Goal: Transaction & Acquisition: Purchase product/service

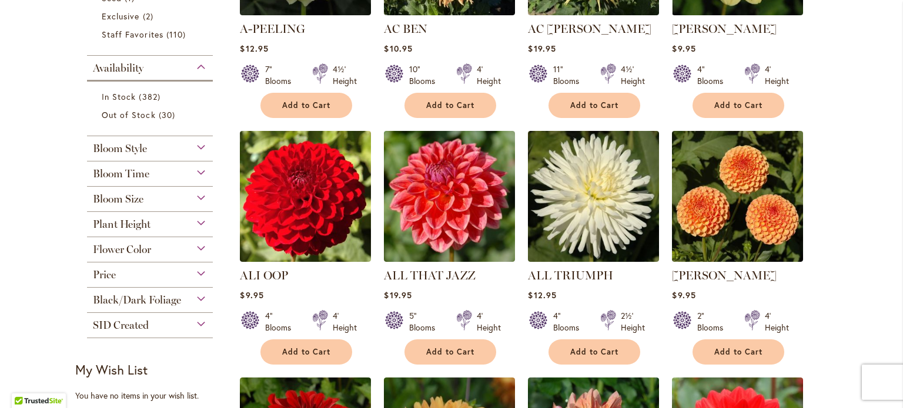
scroll to position [411, 0]
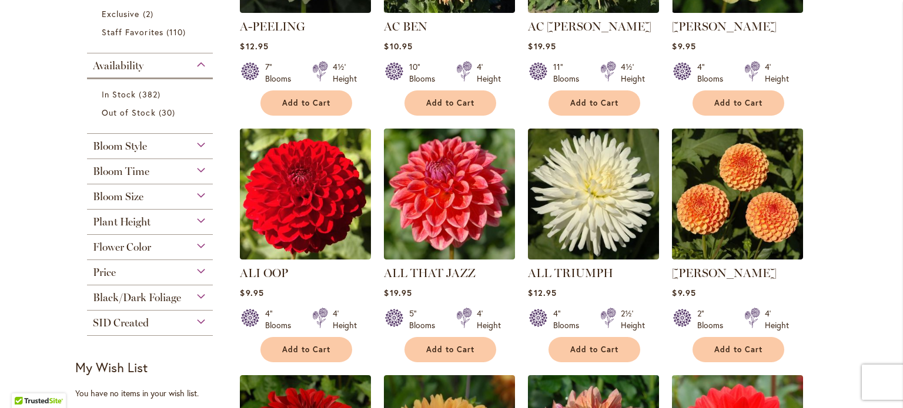
click at [141, 244] on span "Flower Color" at bounding box center [122, 247] width 58 height 13
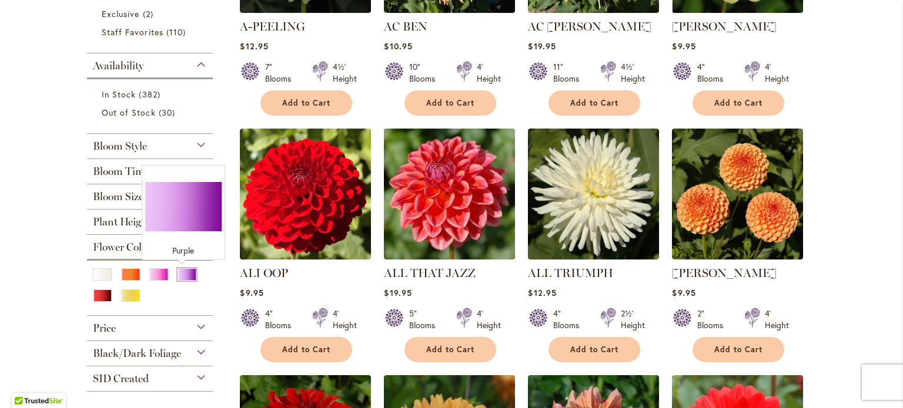
click at [178, 272] on div "Purple" at bounding box center [186, 275] width 19 height 12
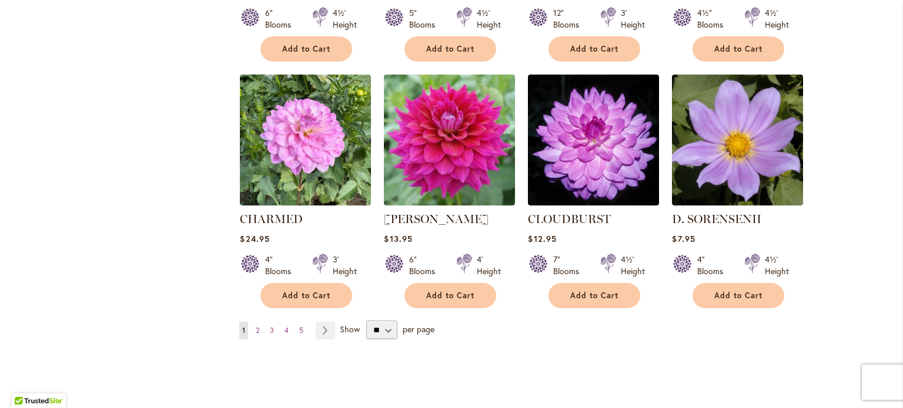
scroll to position [940, 0]
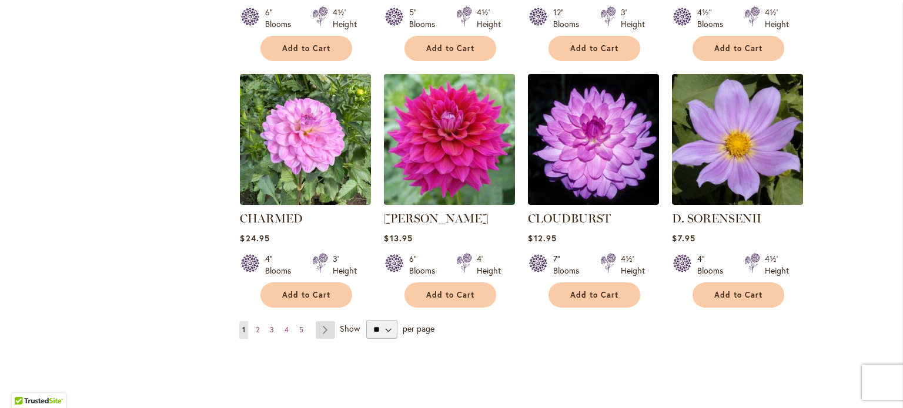
click at [316, 327] on link "Page Next" at bounding box center [325, 330] width 19 height 18
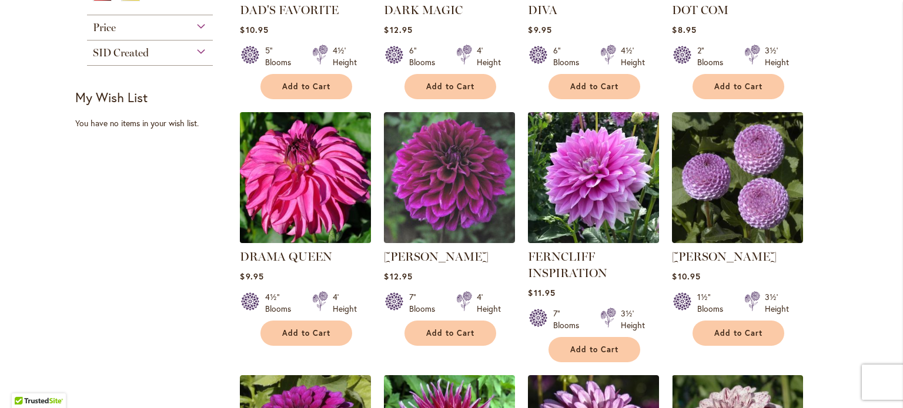
scroll to position [411, 0]
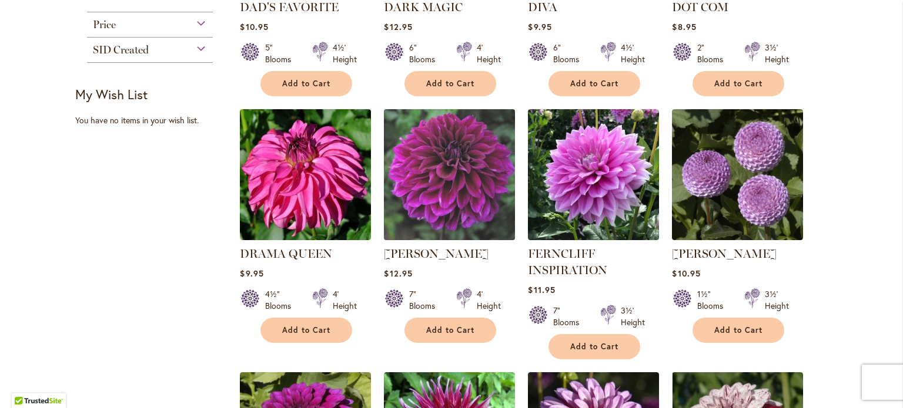
click at [438, 194] on img at bounding box center [450, 175] width 138 height 138
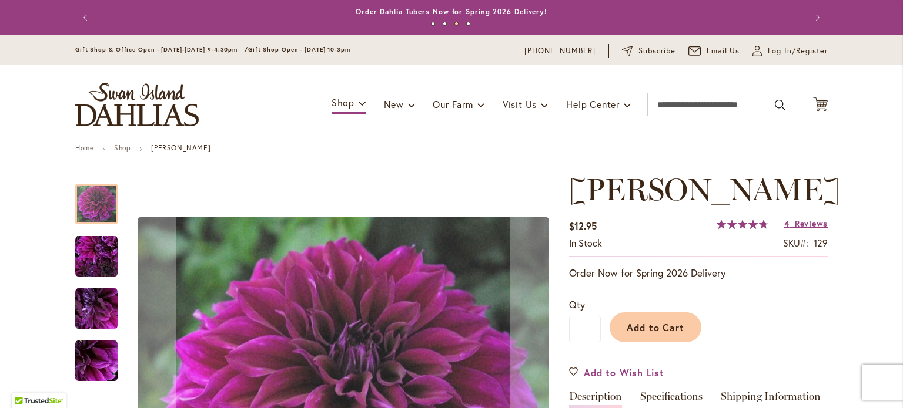
scroll to position [59, 0]
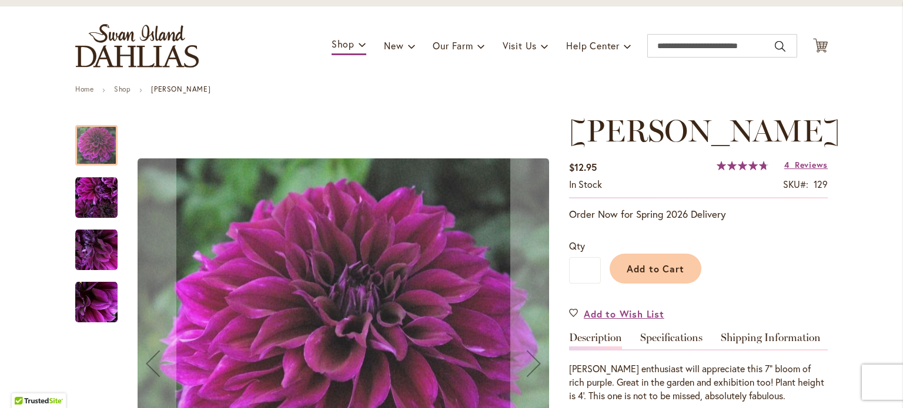
click at [92, 249] on img "Einstein" at bounding box center [96, 250] width 42 height 42
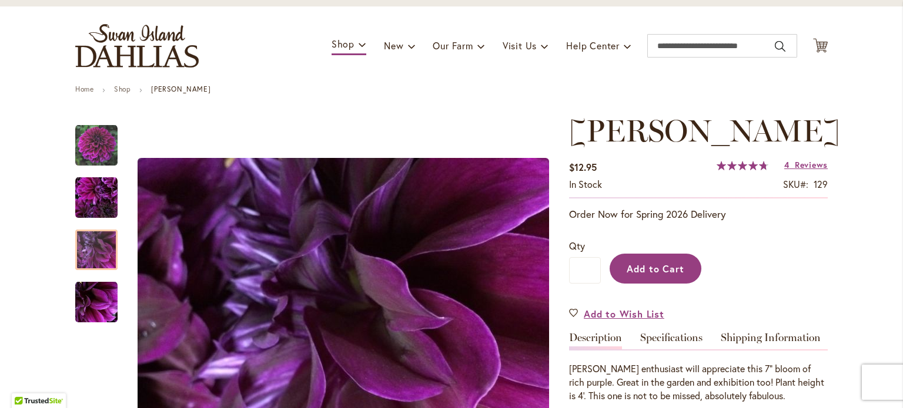
click at [663, 270] on span "Add to Cart" at bounding box center [655, 269] width 58 height 12
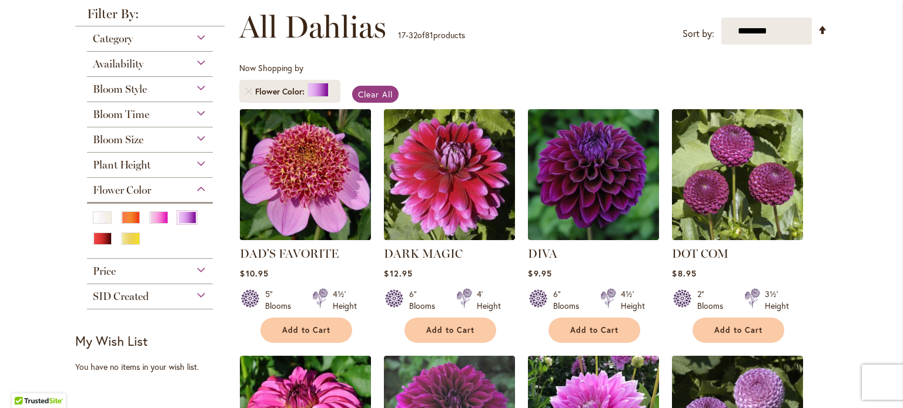
scroll to position [176, 0]
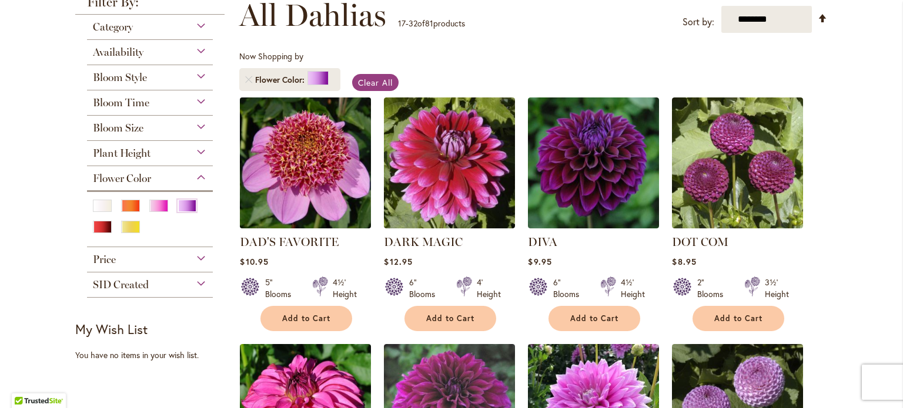
click at [290, 180] on img at bounding box center [306, 163] width 138 height 138
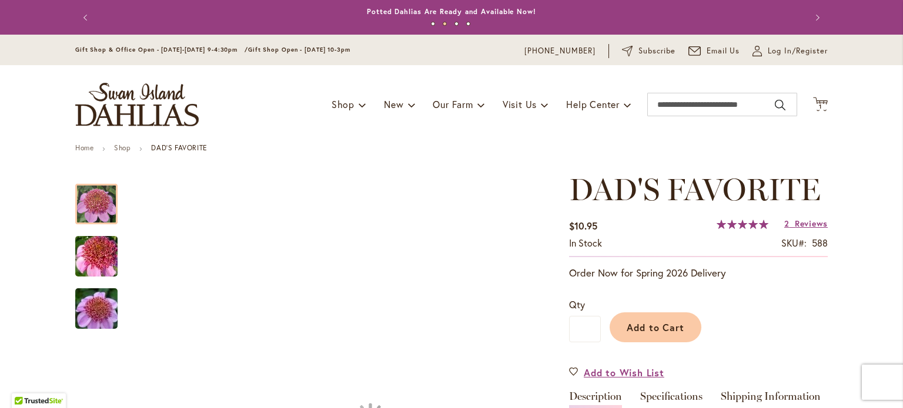
click at [98, 249] on img "DAD'S FAVORITE" at bounding box center [96, 257] width 85 height 56
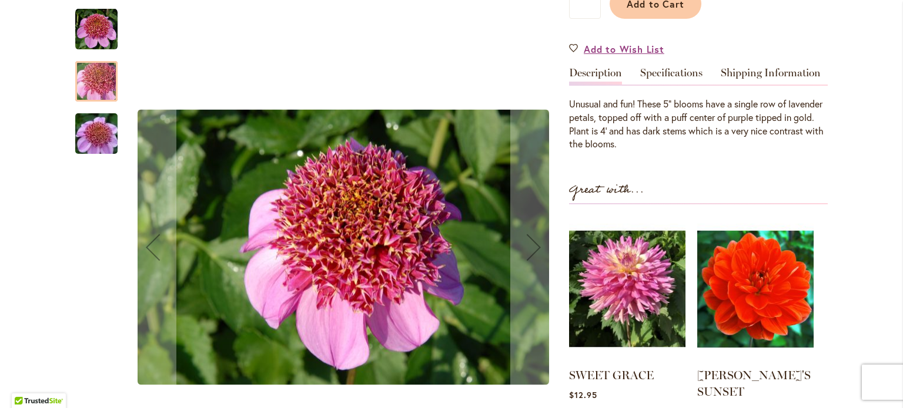
scroll to position [353, 0]
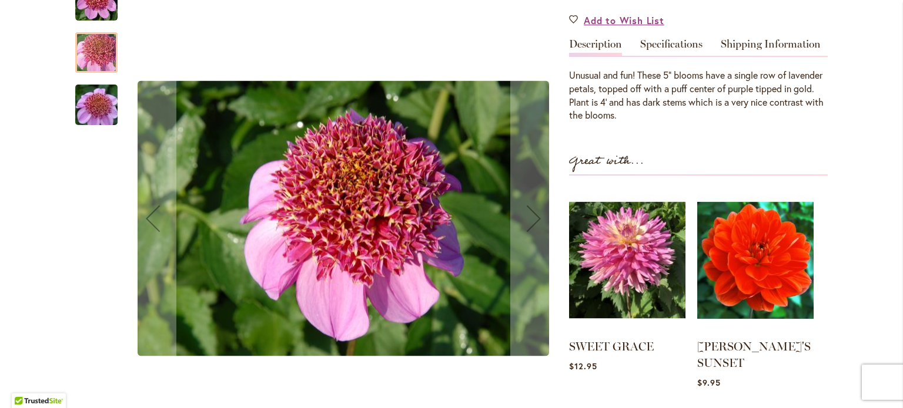
click at [96, 73] on div "DAD'S FAVORITE" at bounding box center [96, 99] width 42 height 52
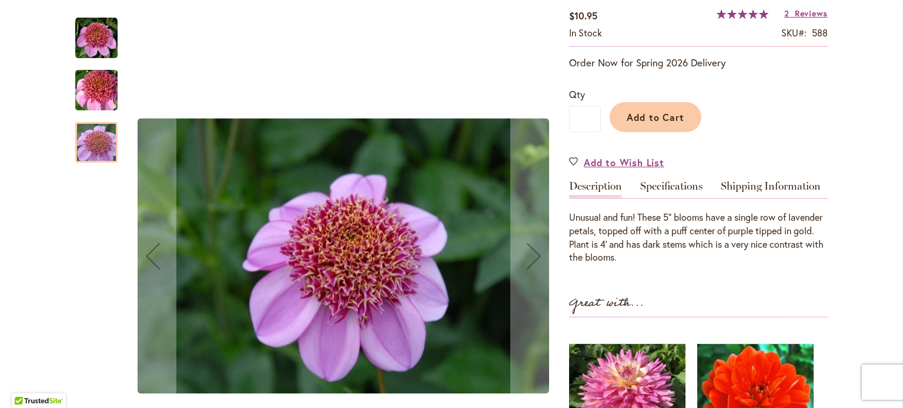
scroll to position [118, 0]
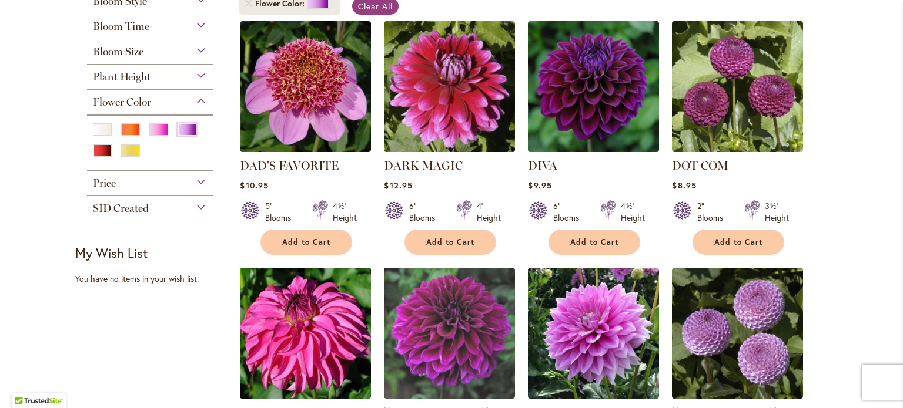
scroll to position [235, 0]
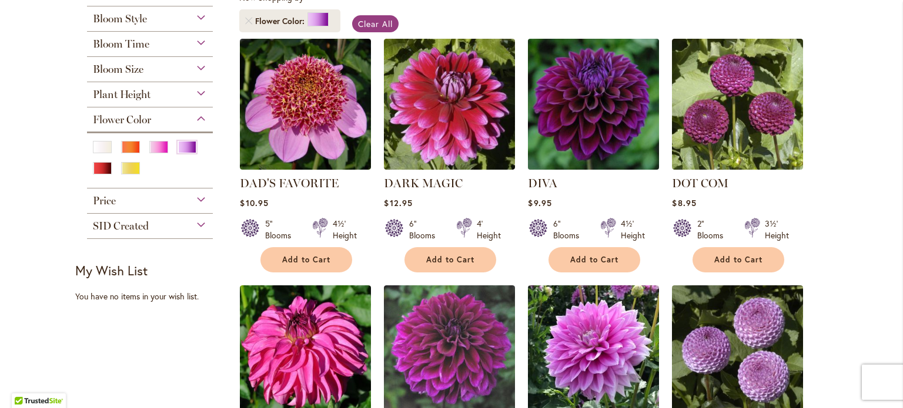
click at [569, 89] on img at bounding box center [594, 104] width 138 height 138
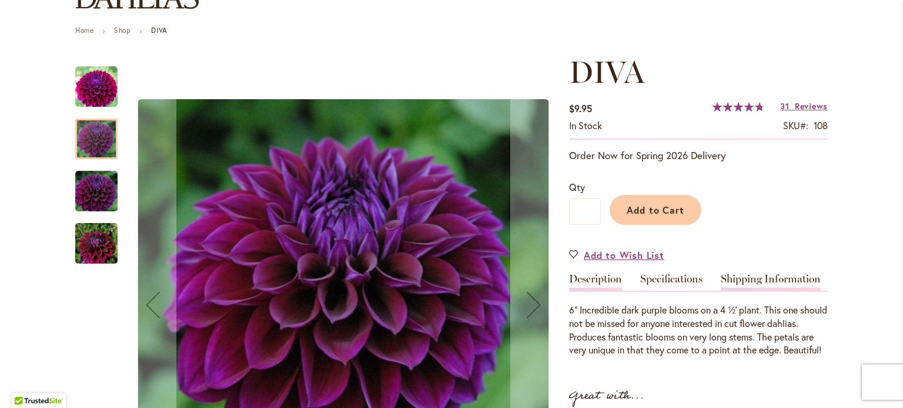
scroll to position [353, 0]
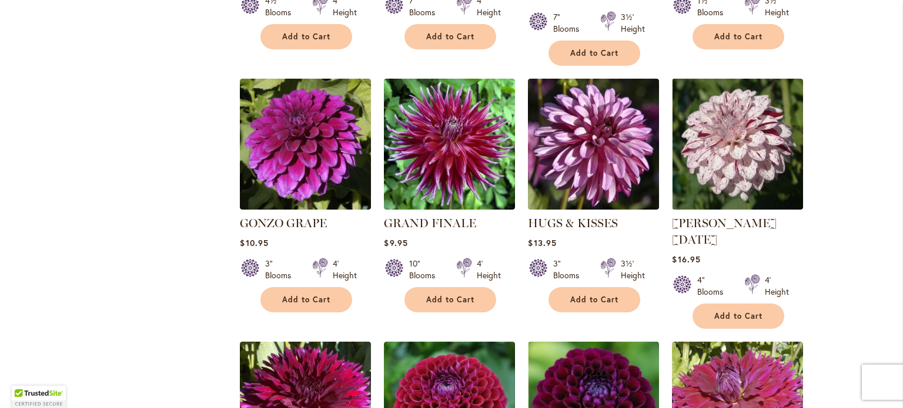
scroll to position [999, 0]
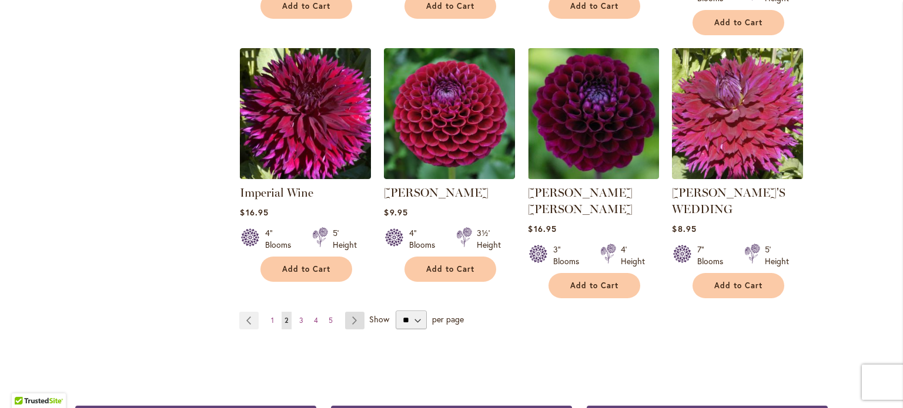
click at [350, 312] on link "Page Next" at bounding box center [354, 321] width 19 height 18
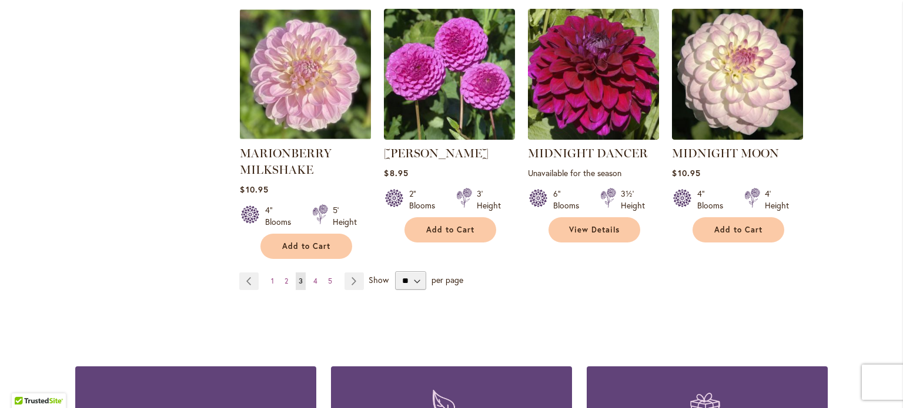
scroll to position [1058, 0]
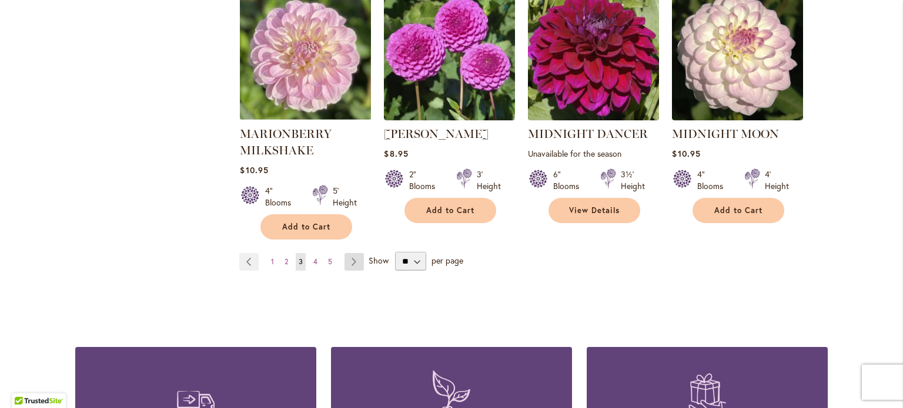
click at [346, 253] on link "Page Next" at bounding box center [353, 262] width 19 height 18
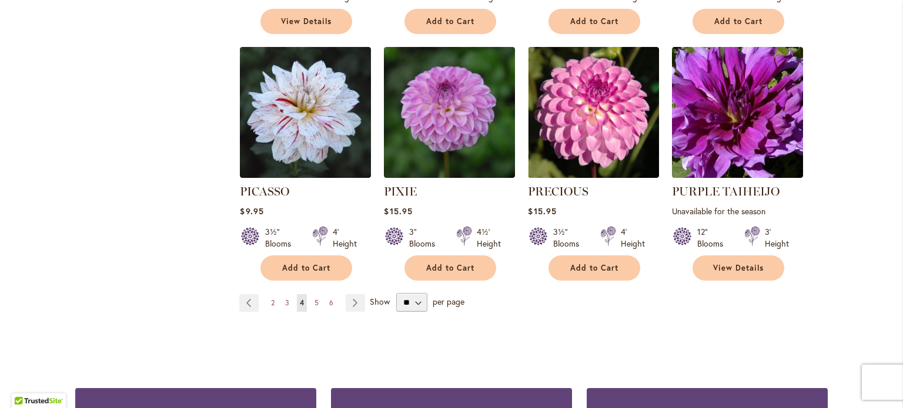
scroll to position [999, 0]
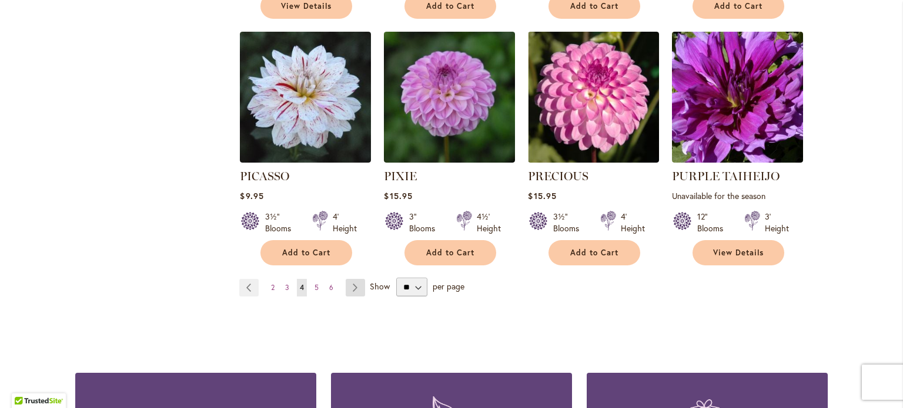
click at [352, 279] on link "Page Next" at bounding box center [355, 288] width 19 height 18
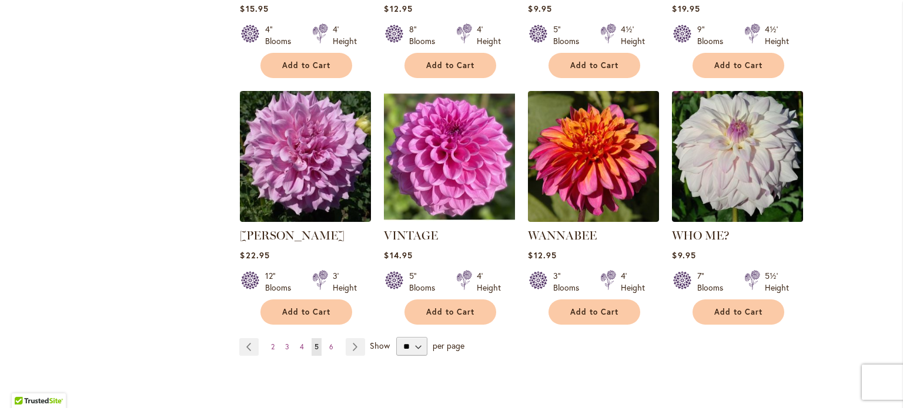
scroll to position [940, 0]
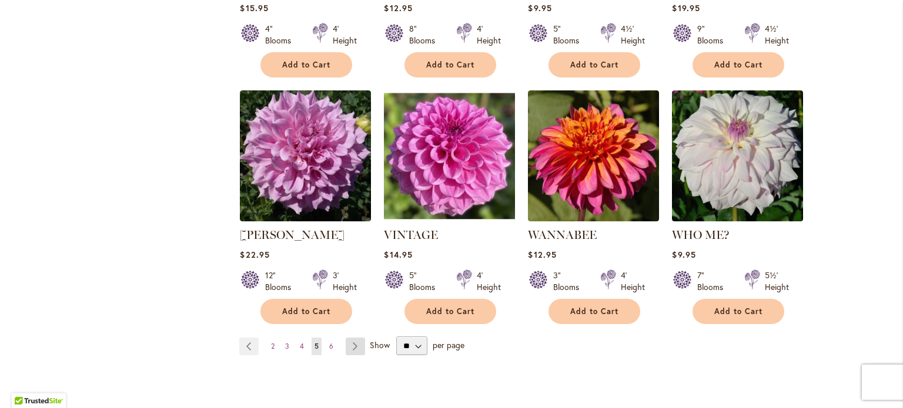
click at [350, 338] on link "Page Next" at bounding box center [355, 347] width 19 height 18
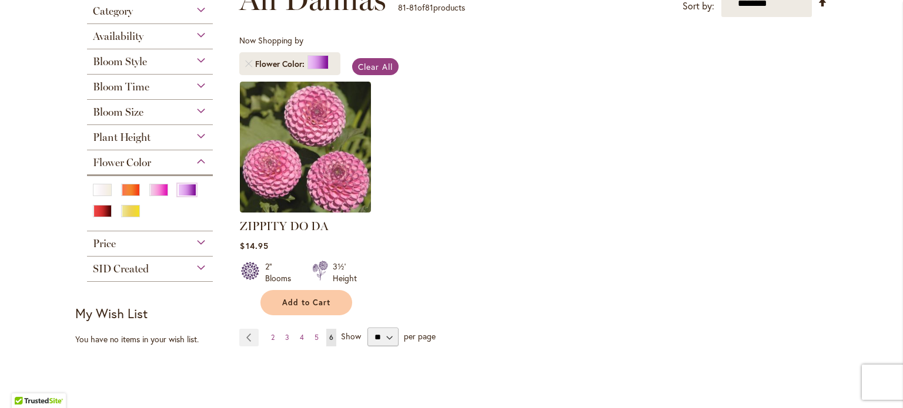
scroll to position [235, 0]
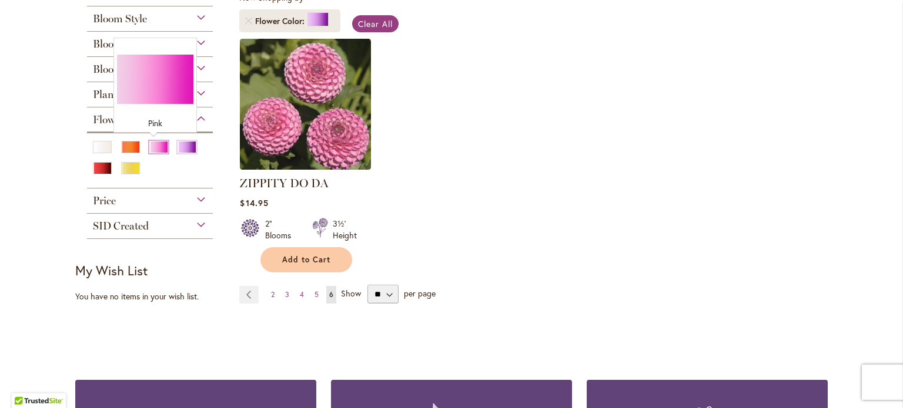
click at [149, 143] on div "Pink" at bounding box center [158, 147] width 19 height 12
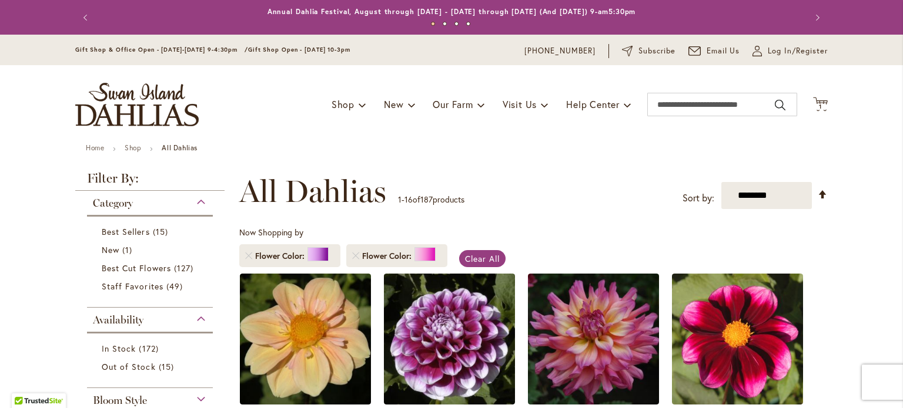
click at [329, 254] on span at bounding box center [320, 255] width 27 height 17
click at [245, 256] on link "Remove Flower Color Purple" at bounding box center [248, 256] width 7 height 7
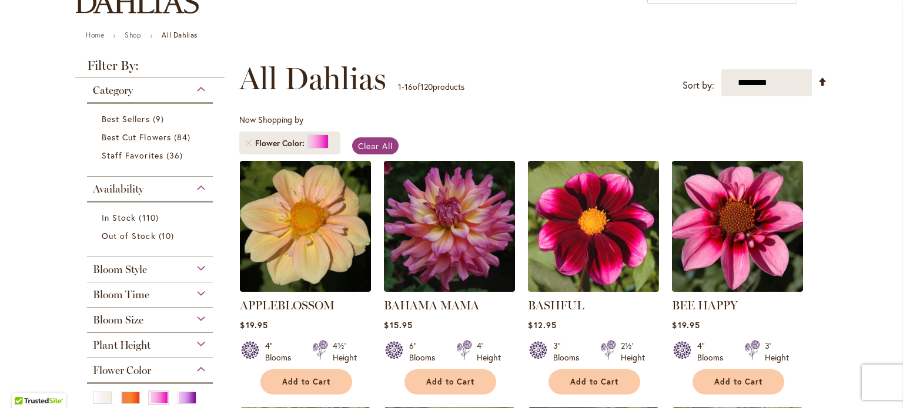
scroll to position [118, 0]
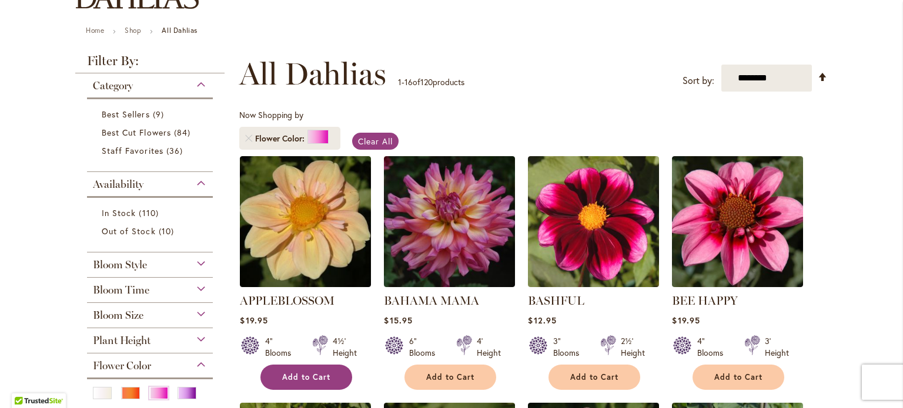
click at [293, 375] on span "Add to Cart" at bounding box center [306, 378] width 48 height 10
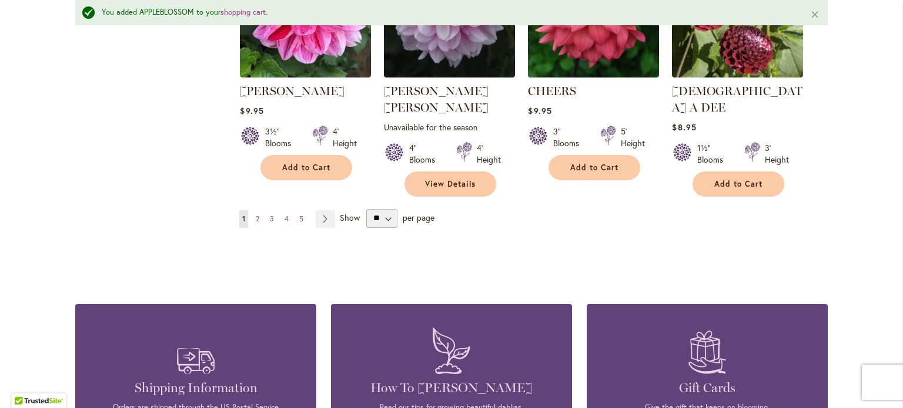
scroll to position [1116, 0]
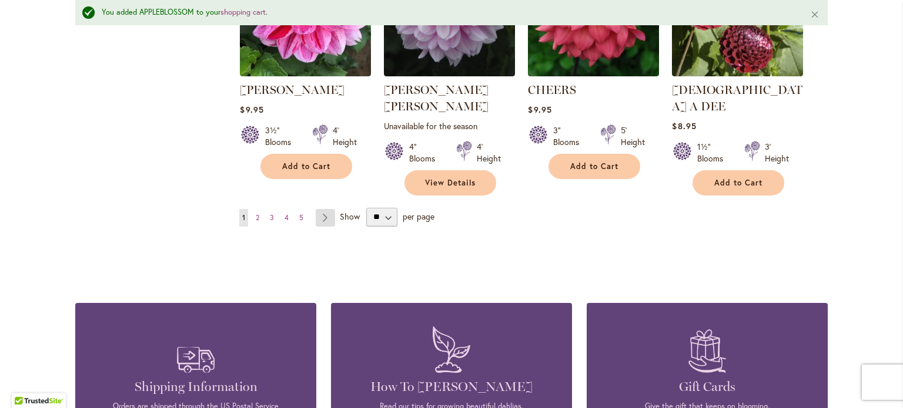
click at [321, 209] on link "Page Next" at bounding box center [325, 218] width 19 height 18
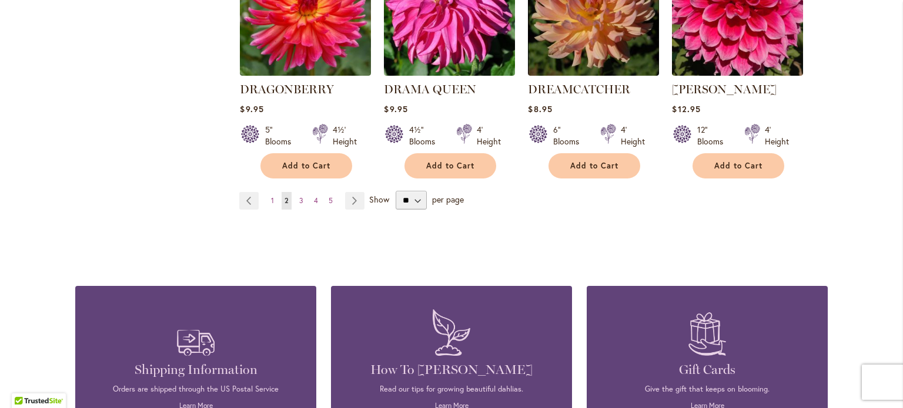
scroll to position [1116, 0]
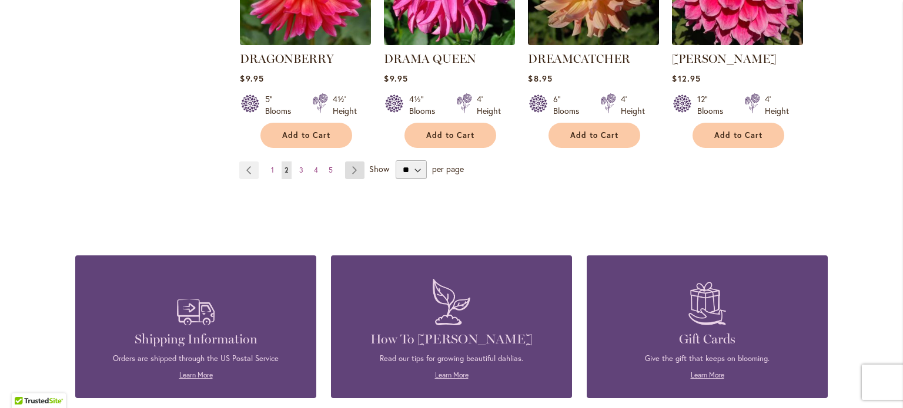
click at [348, 162] on link "Page Next" at bounding box center [354, 171] width 19 height 18
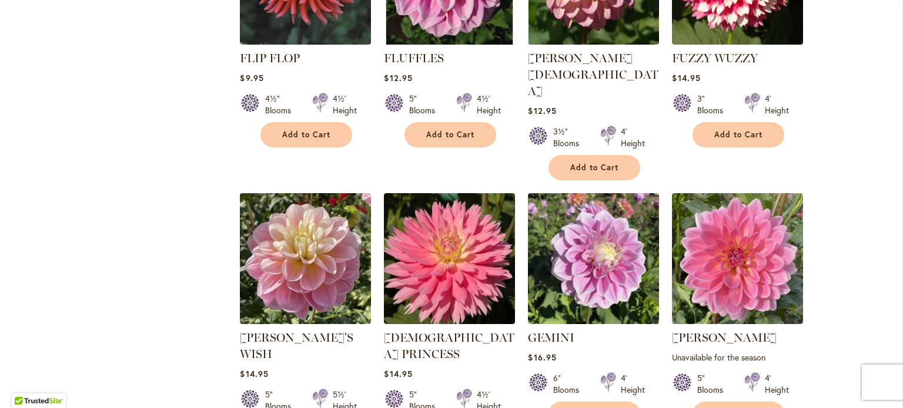
scroll to position [881, 0]
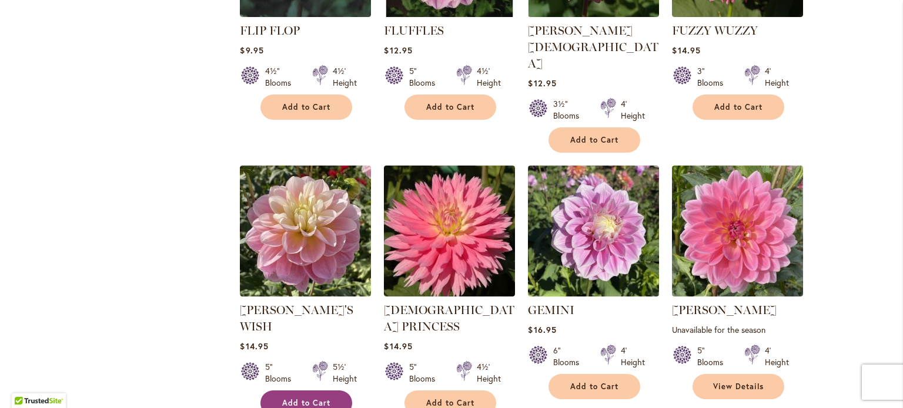
click at [313, 398] on span "Add to Cart" at bounding box center [306, 403] width 48 height 10
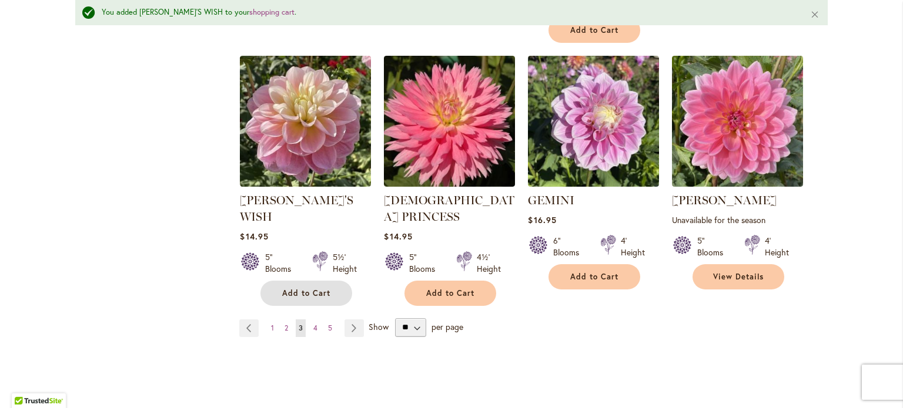
scroll to position [1147, 0]
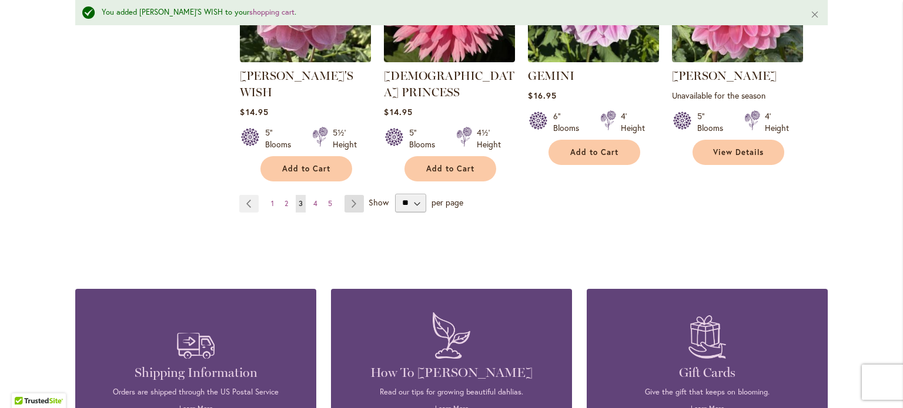
click at [346, 195] on link "Page Next" at bounding box center [353, 204] width 19 height 18
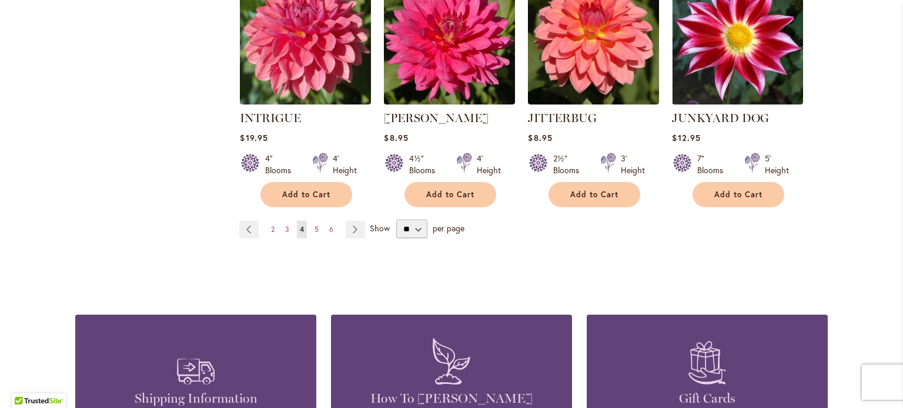
scroll to position [1058, 0]
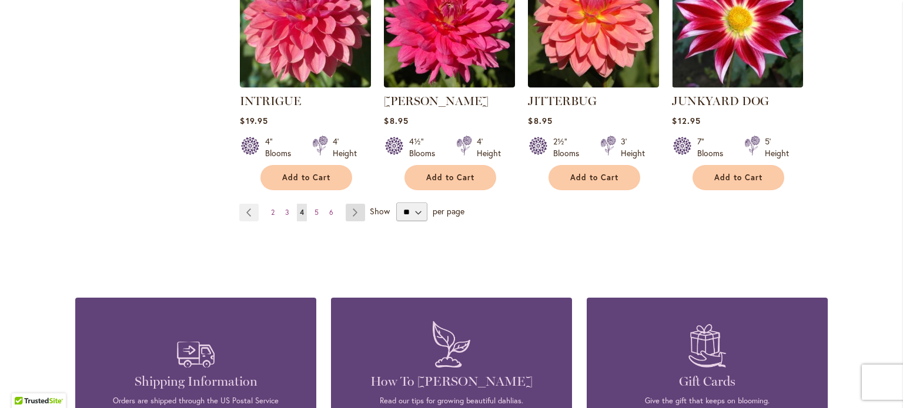
click at [353, 204] on link "Page Next" at bounding box center [355, 213] width 19 height 18
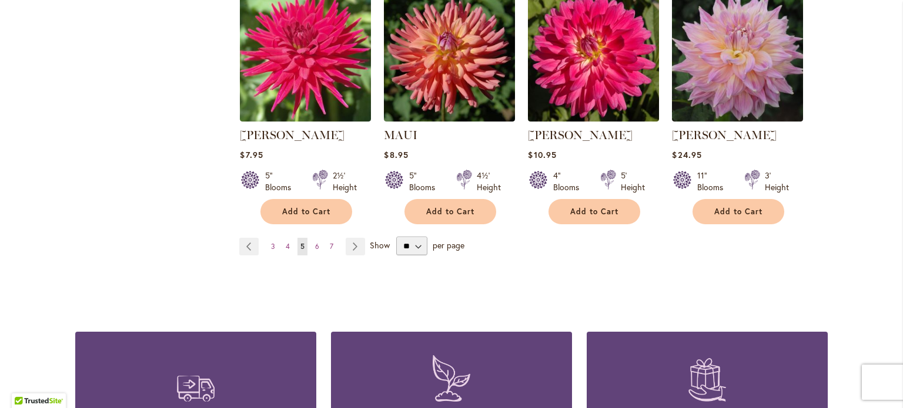
scroll to position [1116, 0]
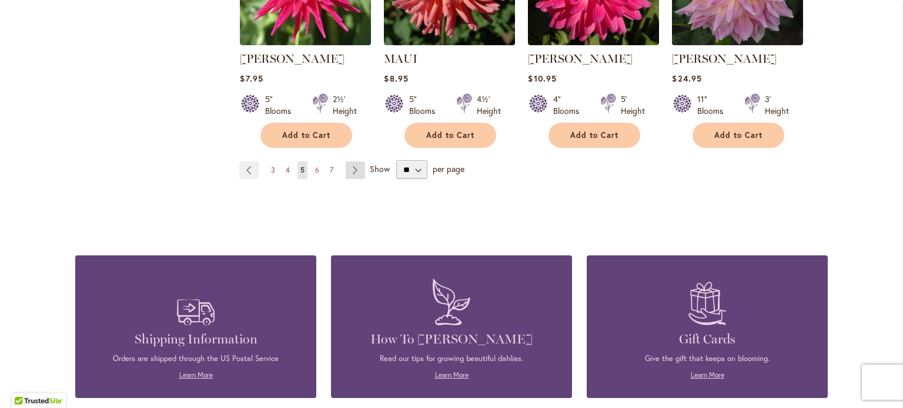
click at [354, 162] on link "Page Next" at bounding box center [355, 171] width 19 height 18
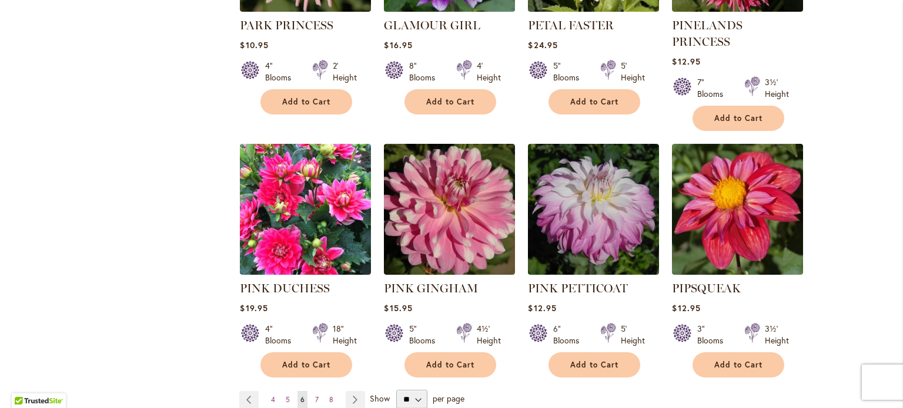
scroll to position [940, 0]
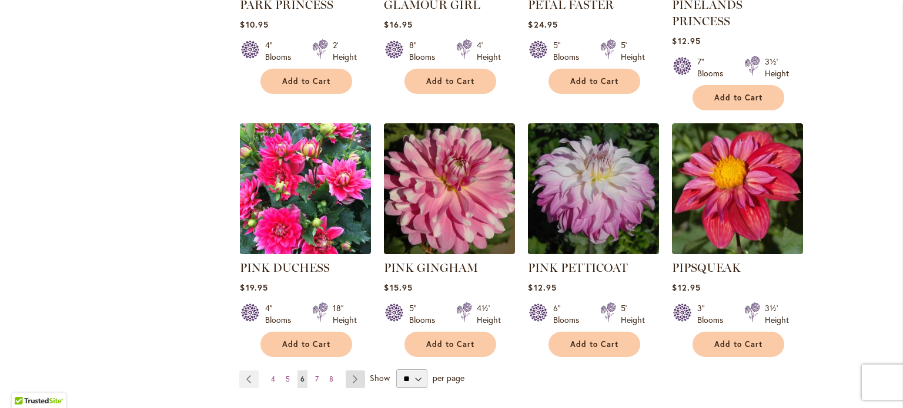
click at [346, 371] on link "Page Next" at bounding box center [355, 380] width 19 height 18
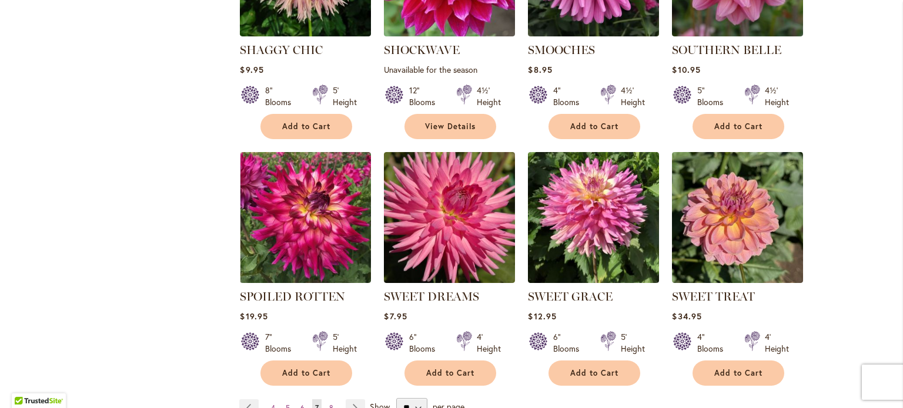
scroll to position [881, 0]
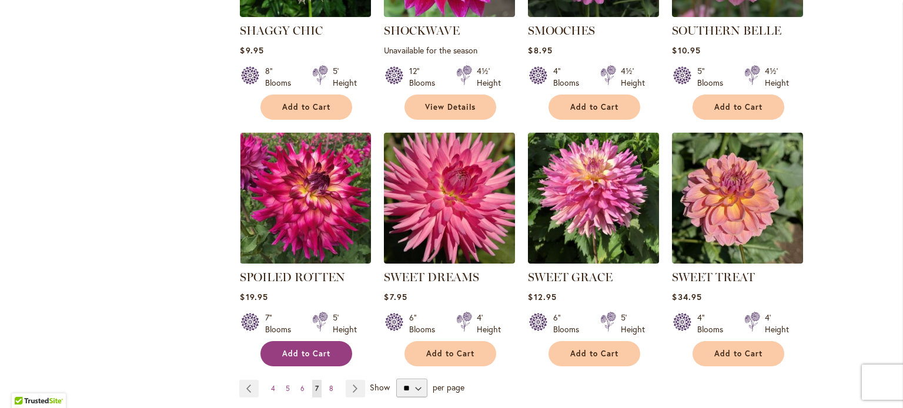
click at [308, 350] on span "Add to Cart" at bounding box center [306, 354] width 48 height 10
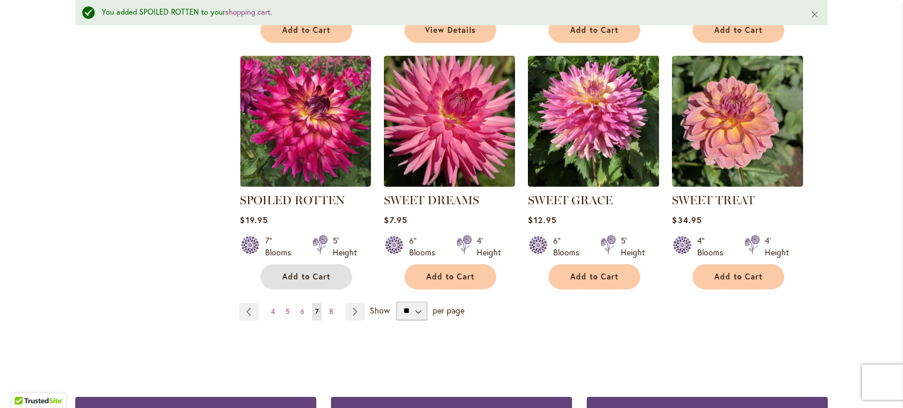
scroll to position [1206, 0]
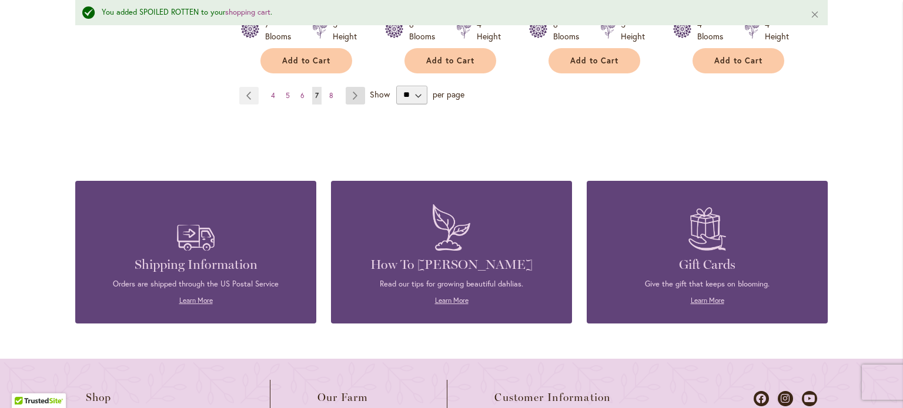
click at [347, 94] on link "Page Next" at bounding box center [355, 96] width 19 height 18
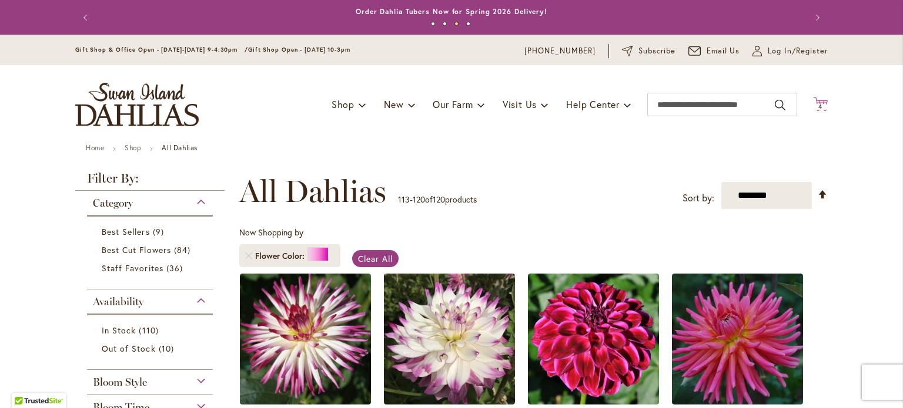
click at [818, 105] on span "4" at bounding box center [820, 107] width 4 height 8
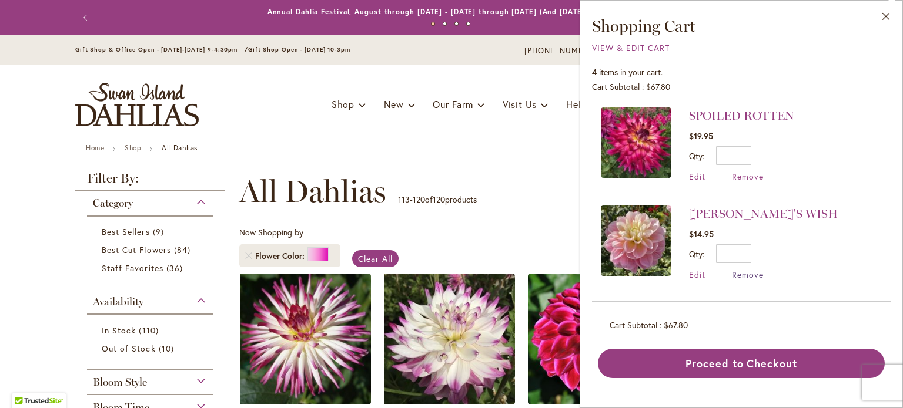
click at [742, 272] on span "Remove" at bounding box center [748, 274] width 32 height 11
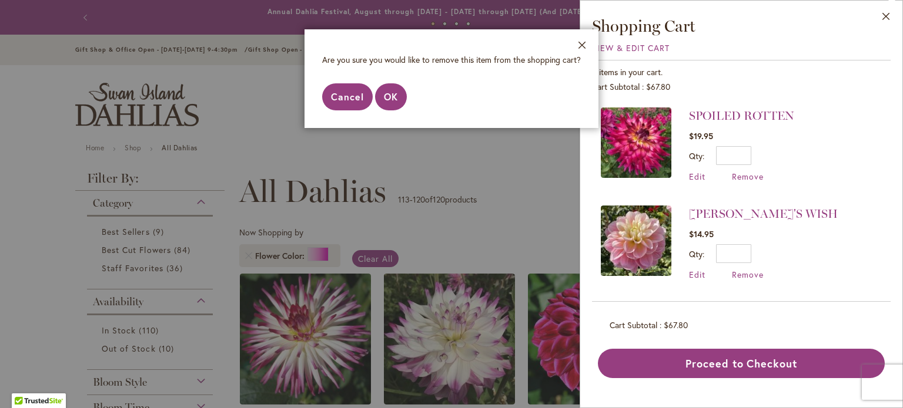
click at [343, 98] on span "Cancel" at bounding box center [347, 96] width 33 height 12
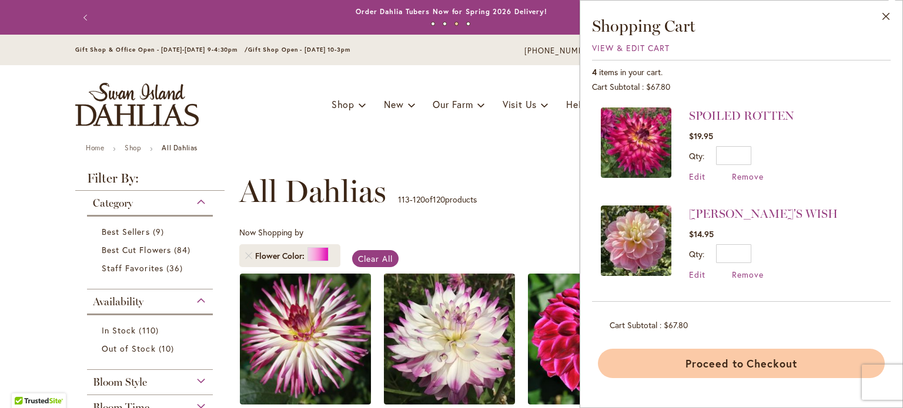
click at [821, 364] on button "Proceed to Checkout" at bounding box center [741, 363] width 287 height 29
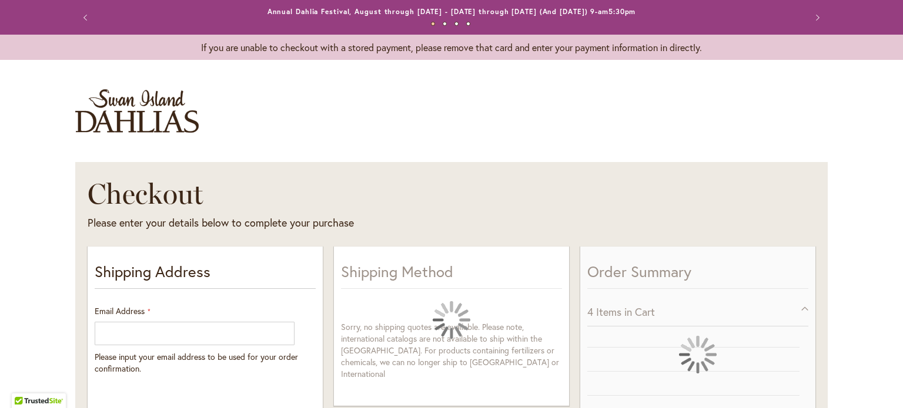
select select "**"
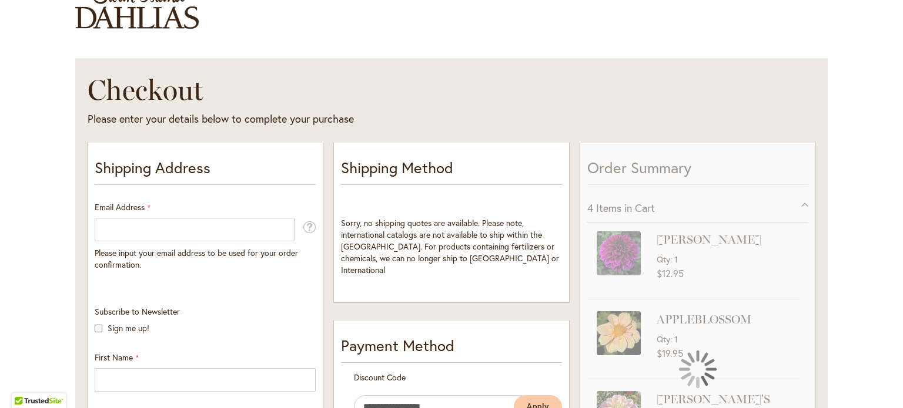
scroll to position [118, 0]
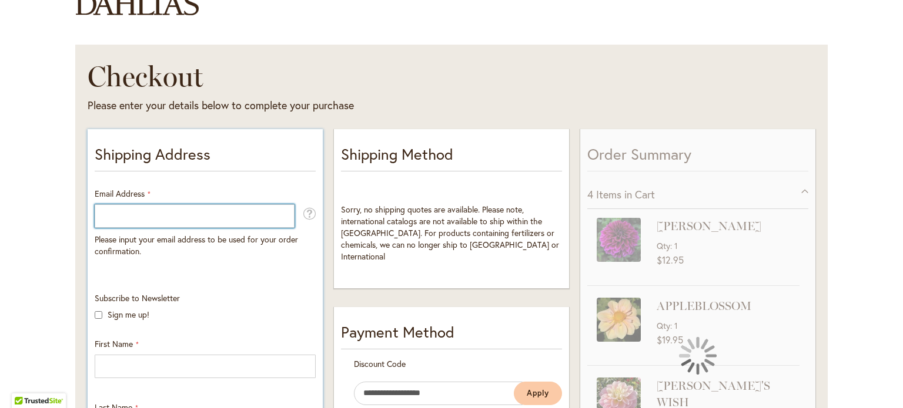
click at [257, 214] on input "Email Address" at bounding box center [195, 216] width 200 height 24
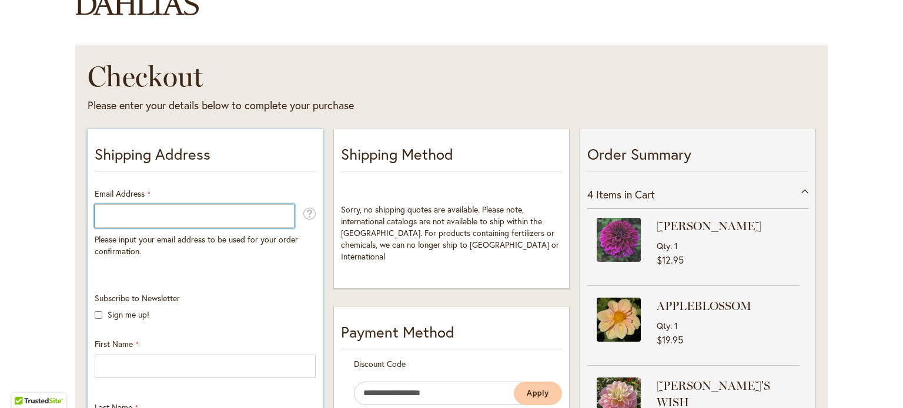
type input "**********"
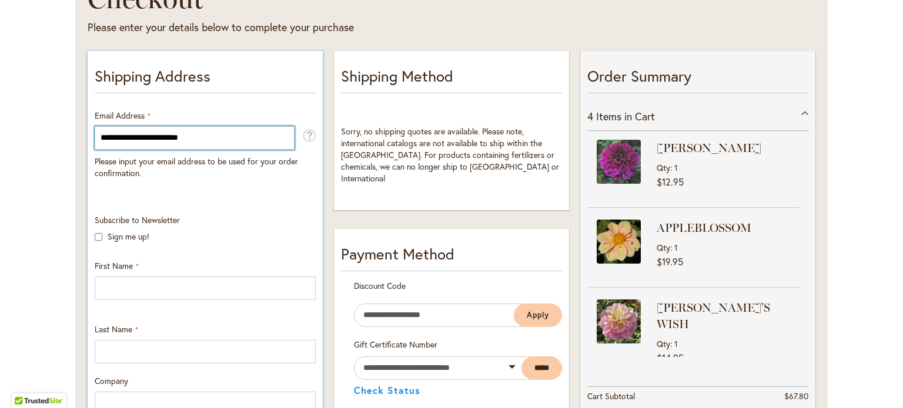
scroll to position [235, 0]
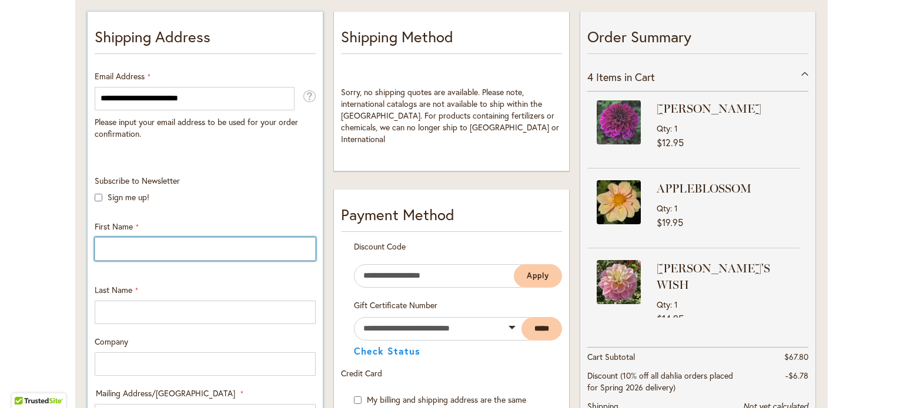
click at [159, 251] on input "First Name" at bounding box center [205, 249] width 221 height 24
type input "*****"
type input "****"
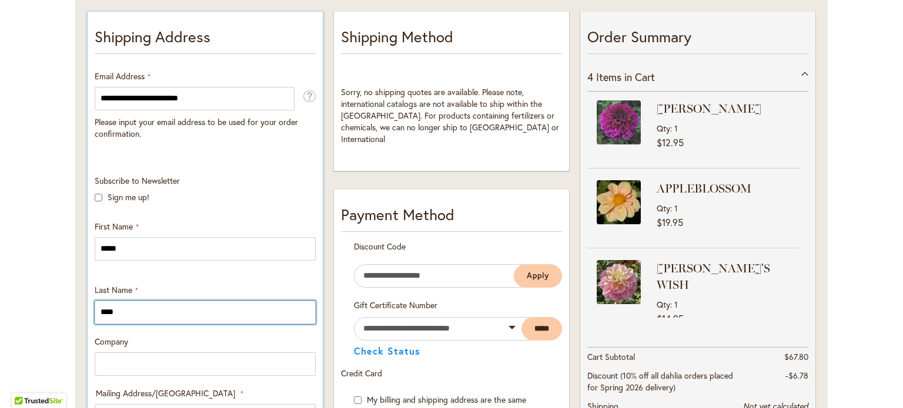
type input "**********"
select select "**"
type input "**********"
type input "*****"
type input "**********"
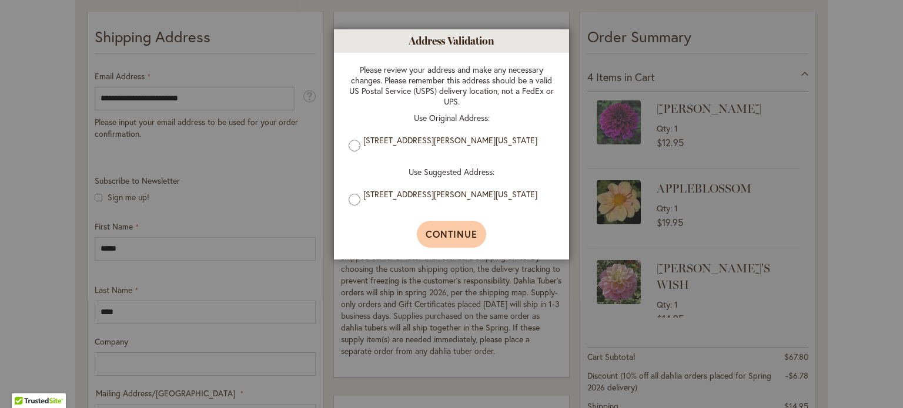
click at [453, 238] on span "Continue" at bounding box center [451, 234] width 52 height 12
type input "**********"
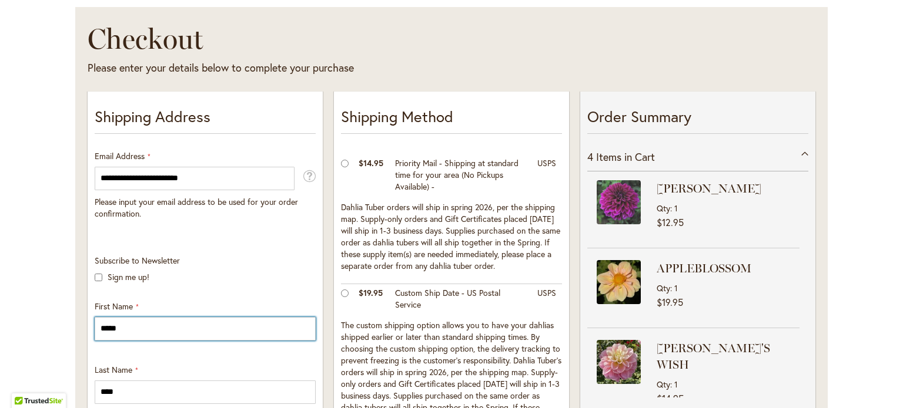
scroll to position [118, 0]
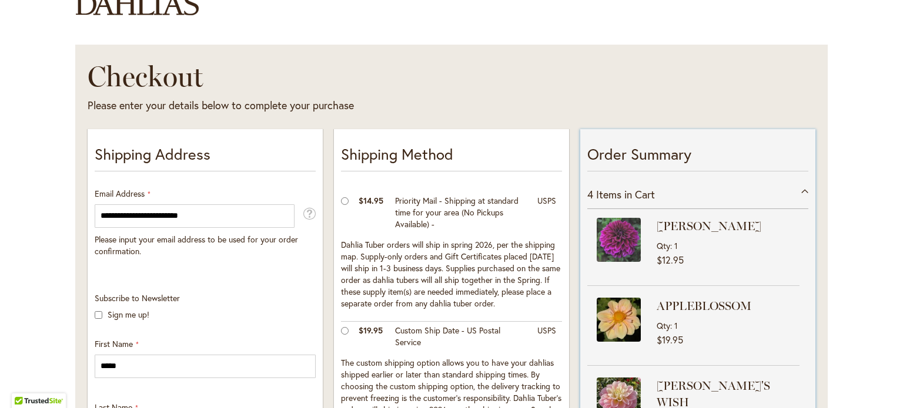
drag, startPoint x: 804, startPoint y: 249, endPoint x: 803, endPoint y: 279, distance: 30.0
click at [803, 279] on div "Order Summary 4 Items in Cart EINSTEIN Qty 1 $12.95 APPLEBLOSSOM Qty" at bounding box center [697, 367] width 235 height 477
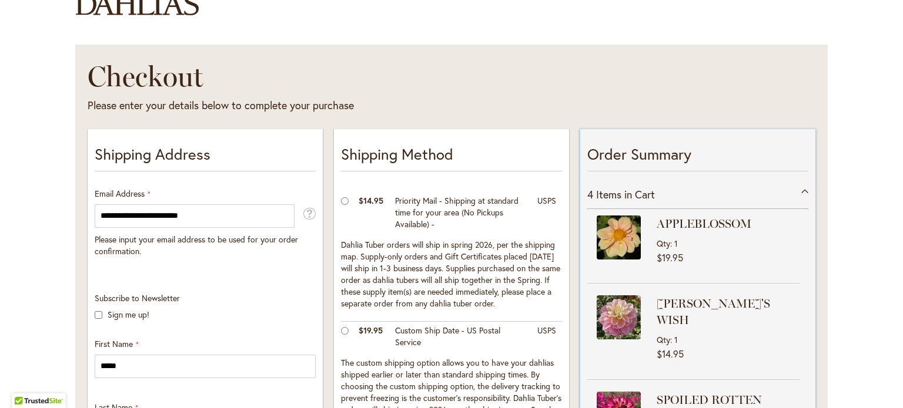
scroll to position [84, 0]
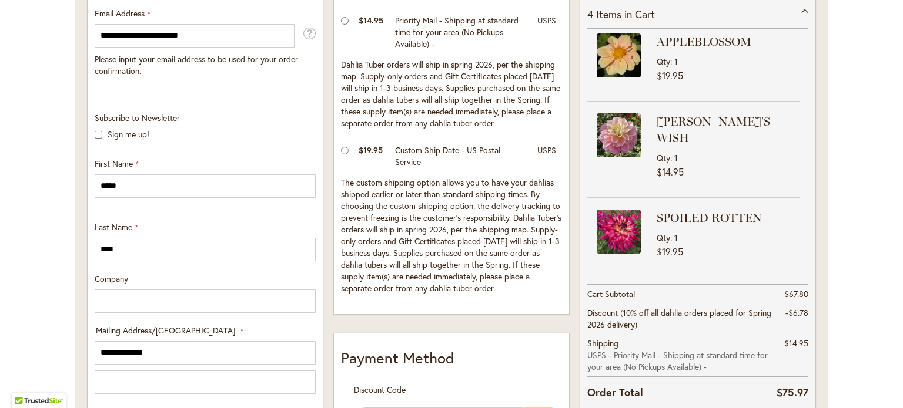
scroll to position [377, 0]
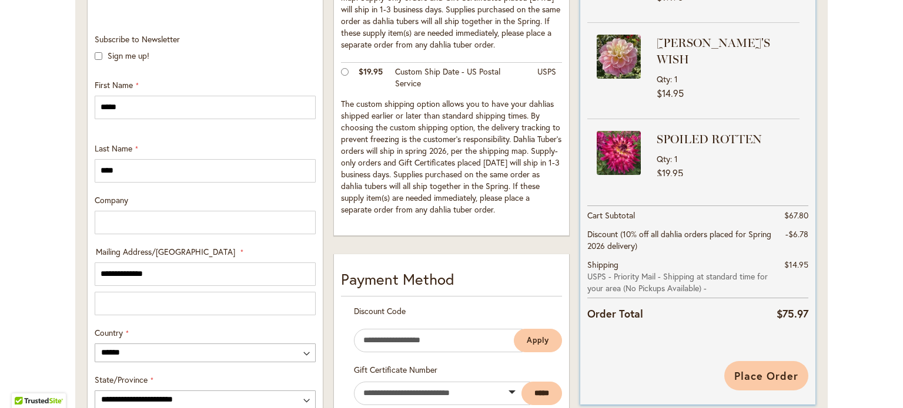
click at [750, 374] on span "Place Order" at bounding box center [766, 376] width 64 height 14
